Goal: Find specific page/section: Find specific page/section

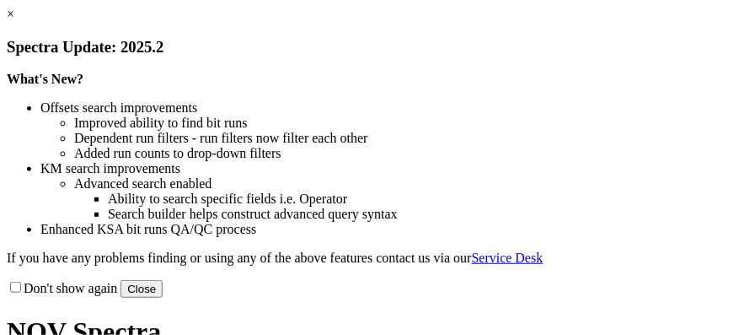
click at [14, 21] on link "×" at bounding box center [11, 14] width 8 height 14
select select "New Bit Design"
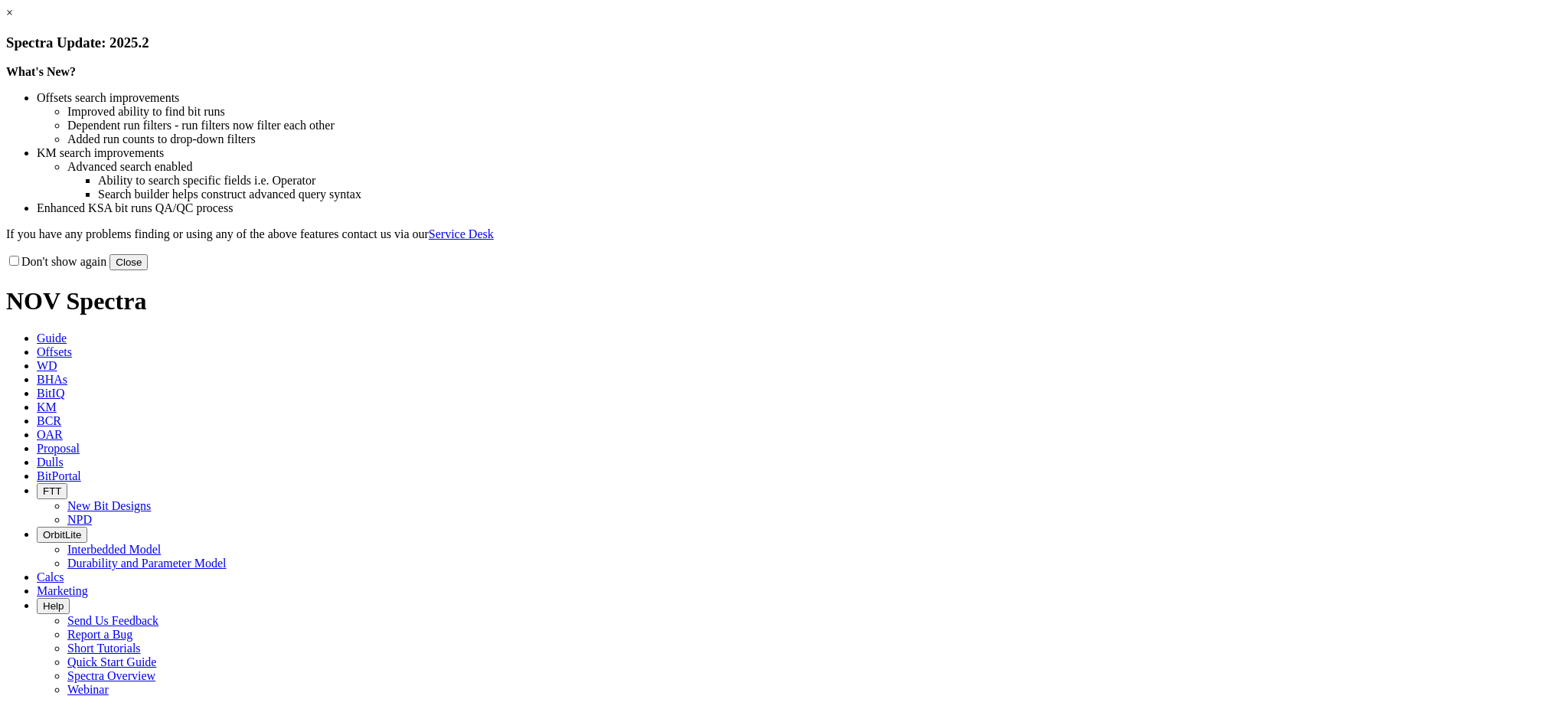
click at [148, 271] on button "Close" at bounding box center [129, 262] width 38 height 16
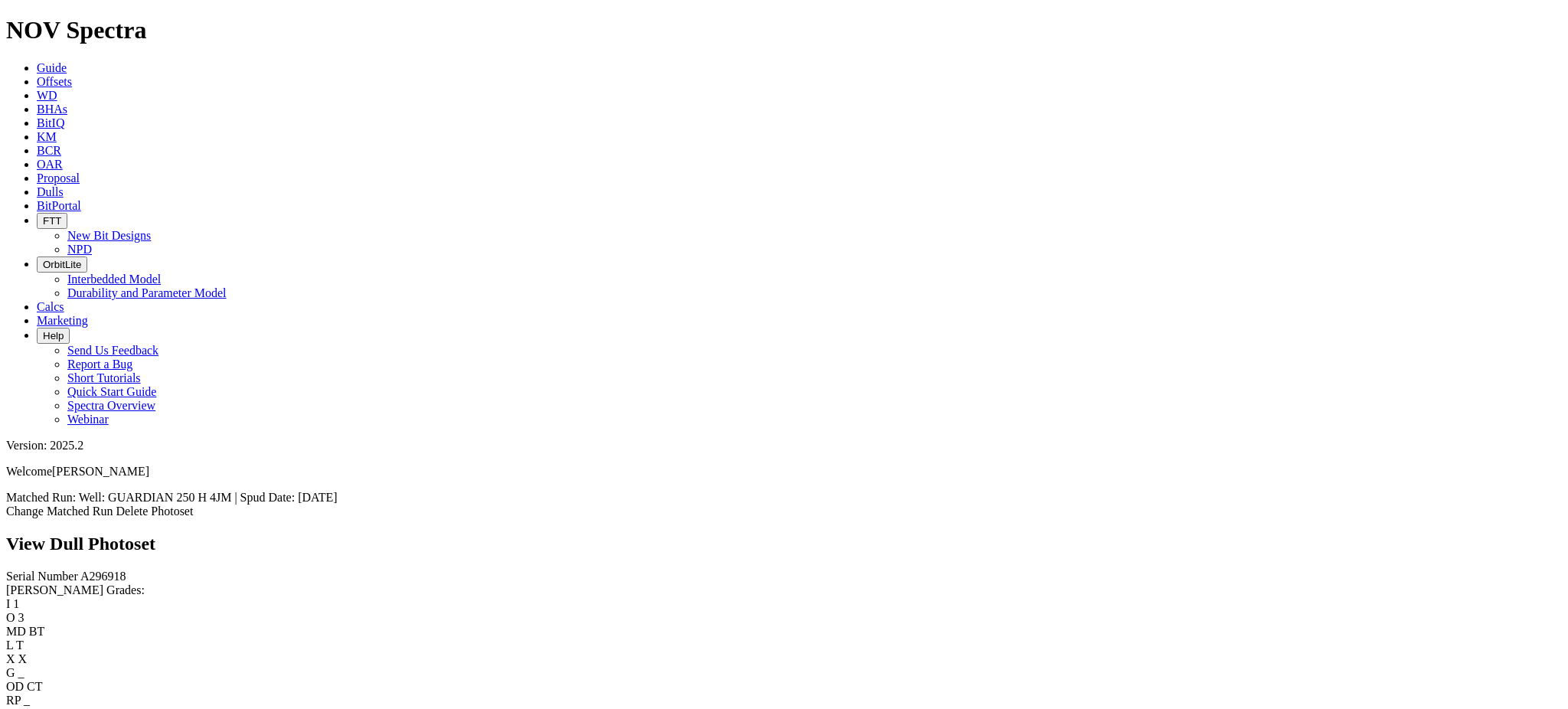
click at [64, 185] on link "Dulls" at bounding box center [50, 192] width 27 height 13
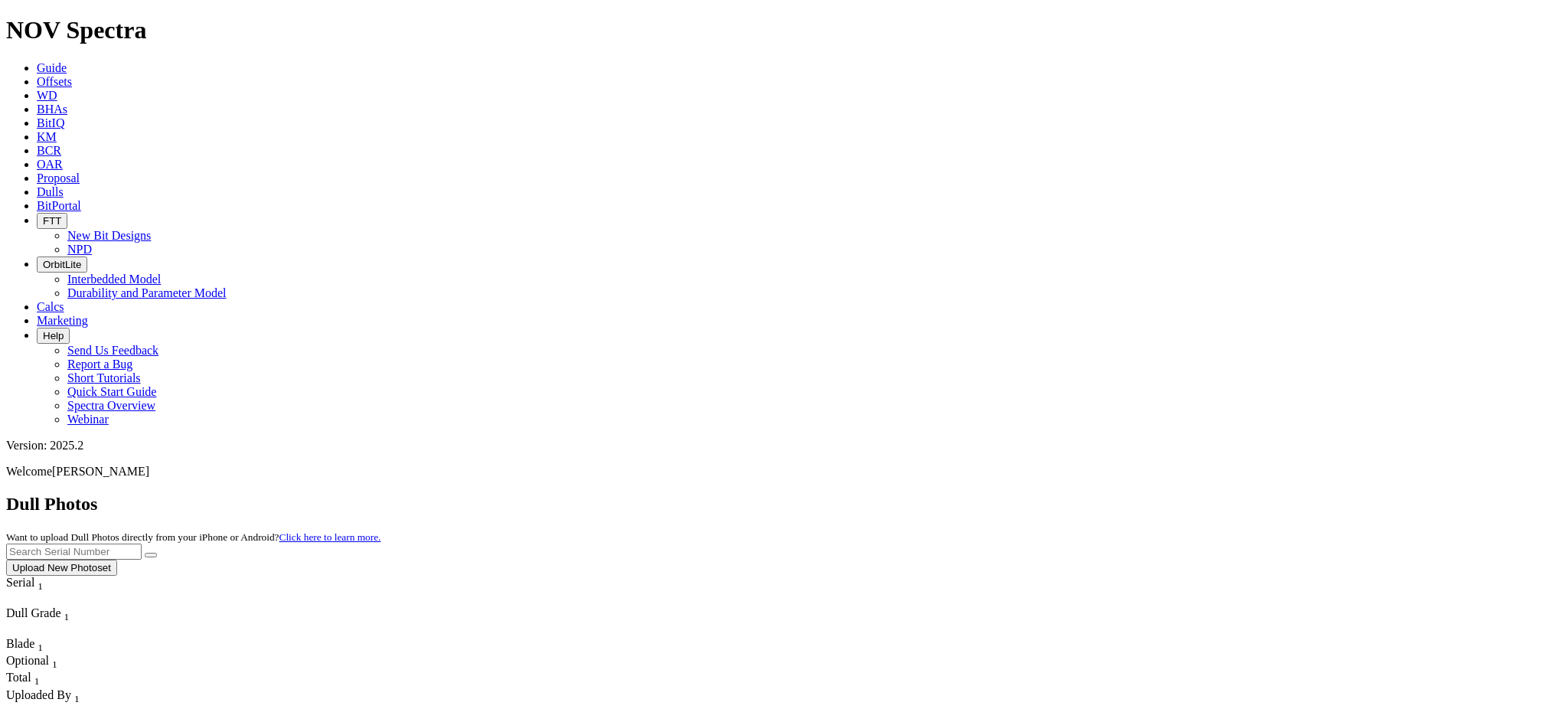
click at [142, 544] on input "text" at bounding box center [74, 552] width 135 height 16
paste input "A308334"
type input "A308334"
click at [151, 555] on icon "submit" at bounding box center [151, 555] width 0 height 0
